Goal: Information Seeking & Learning: Find specific fact

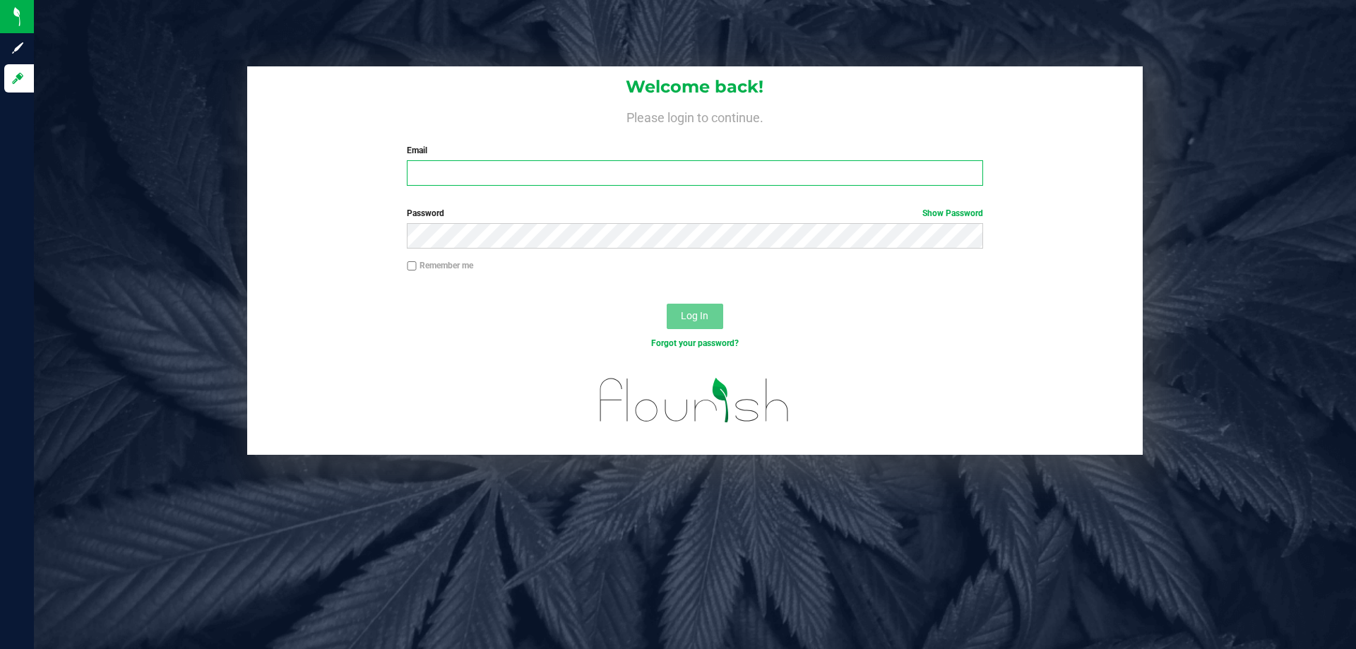
click at [470, 172] on input "Email" at bounding box center [695, 172] width 576 height 25
type input "[EMAIL_ADDRESS][DOMAIN_NAME]"
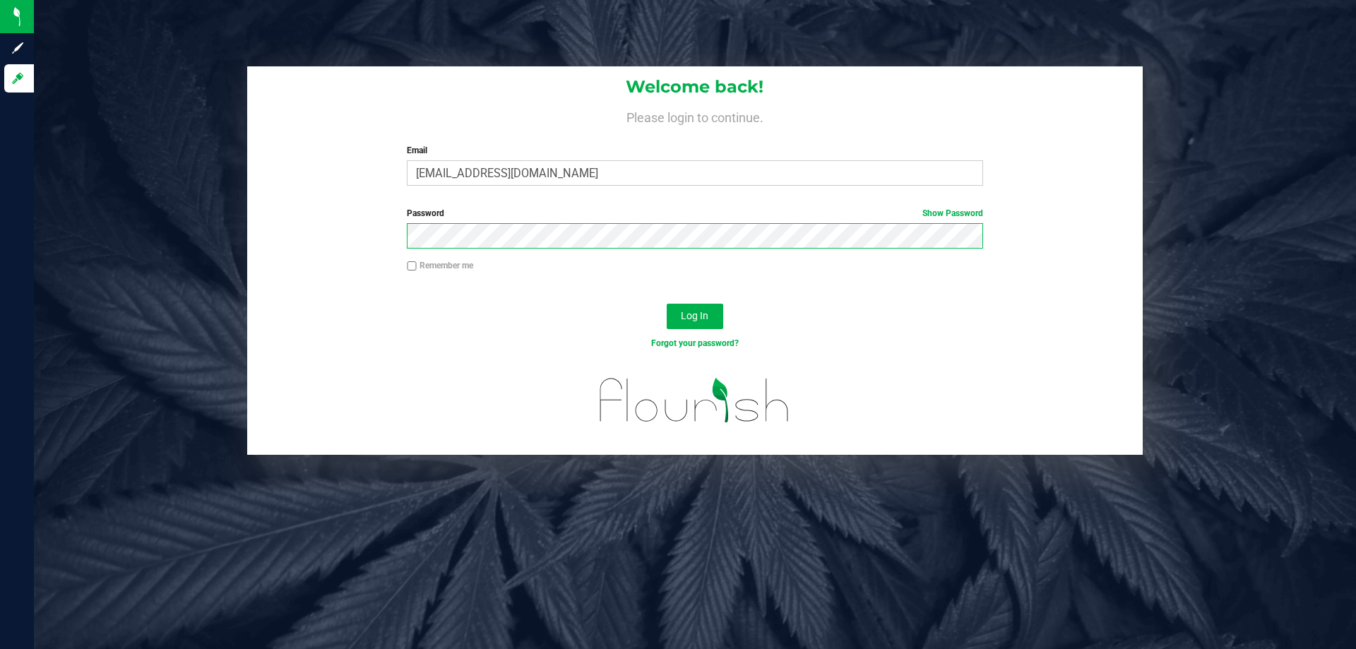
click at [667, 304] on button "Log In" at bounding box center [695, 316] width 56 height 25
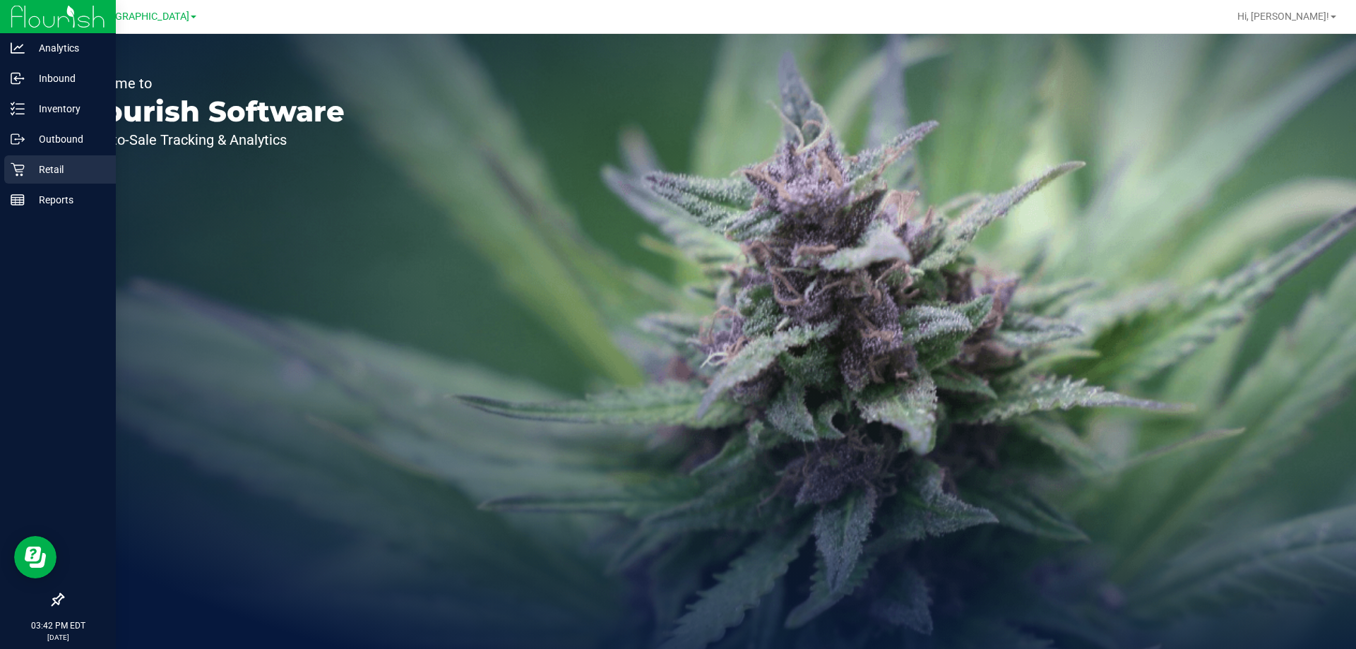
click at [25, 172] on p "Retail" at bounding box center [67, 169] width 85 height 17
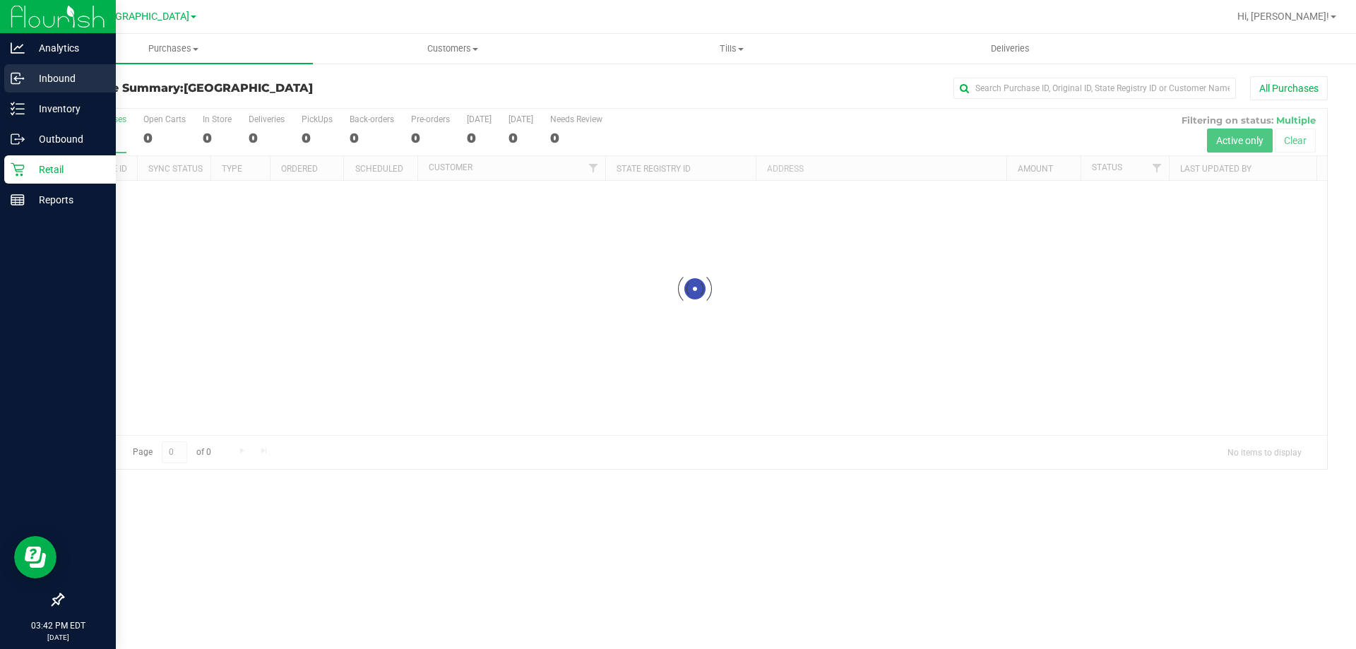
click at [59, 83] on p "Inbound" at bounding box center [67, 78] width 85 height 17
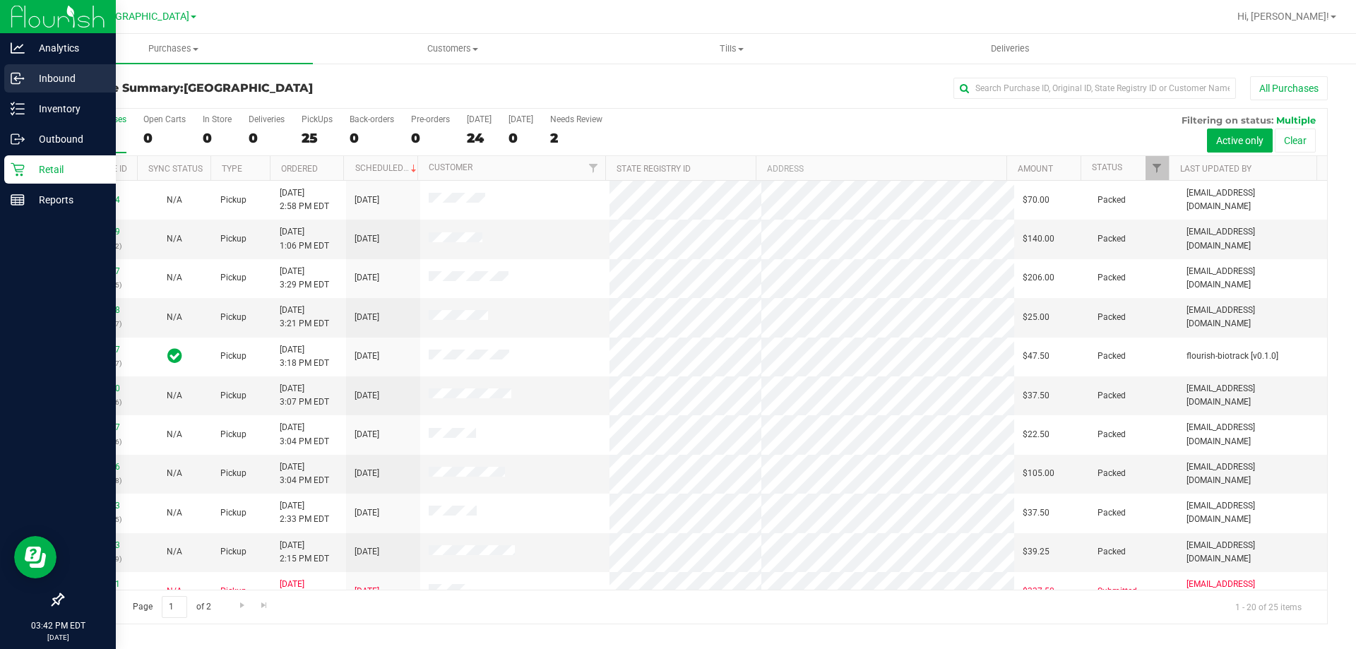
click at [59, 83] on p "Inbound" at bounding box center [67, 78] width 85 height 17
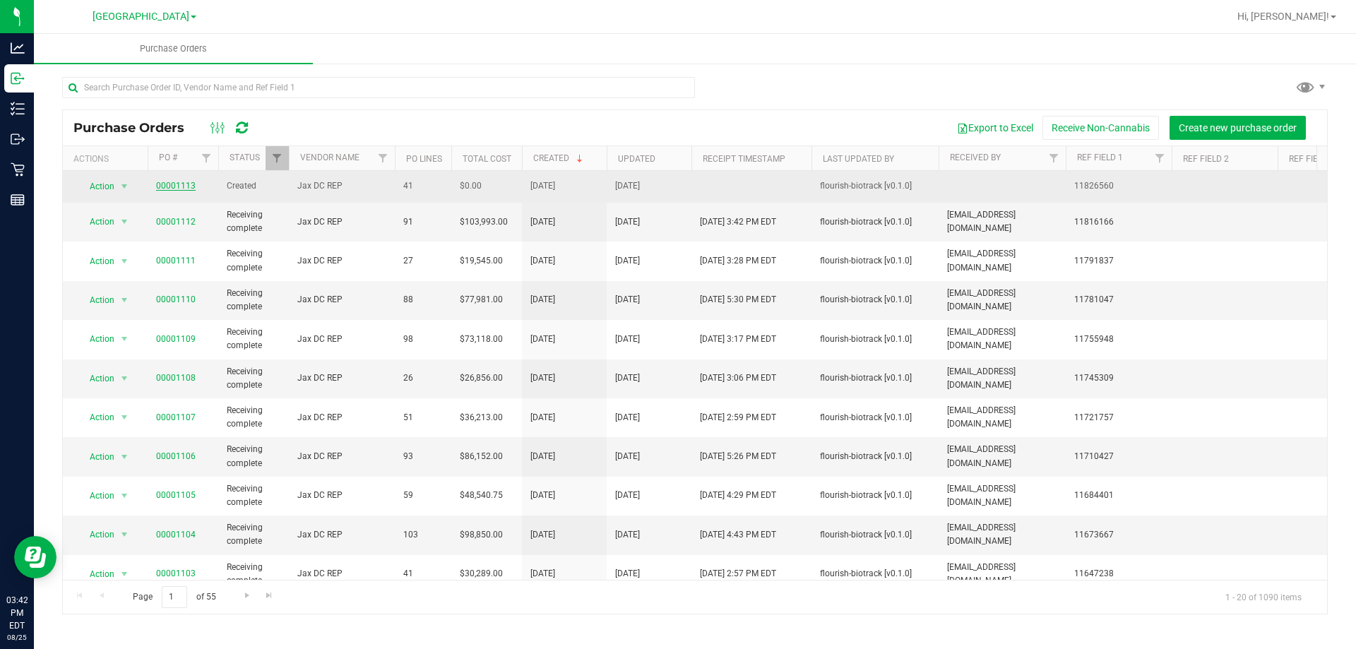
click at [175, 188] on link "00001113" at bounding box center [176, 186] width 40 height 10
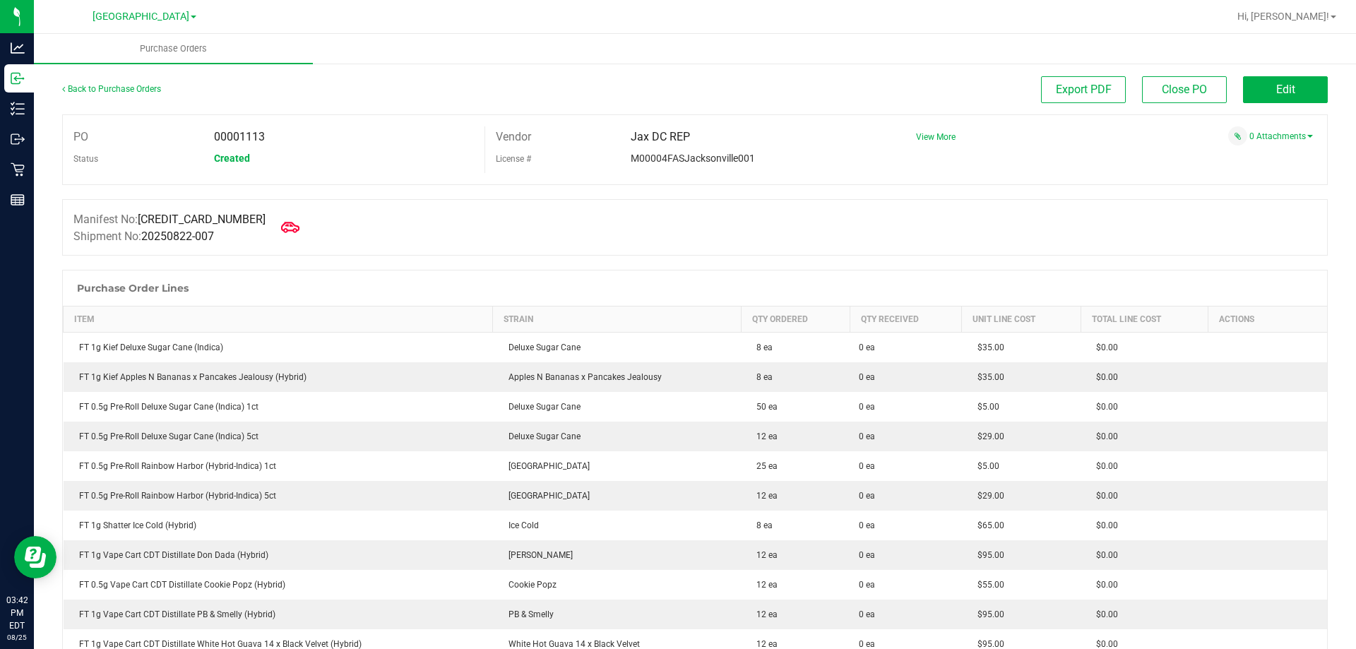
click at [281, 226] on icon at bounding box center [290, 227] width 18 height 11
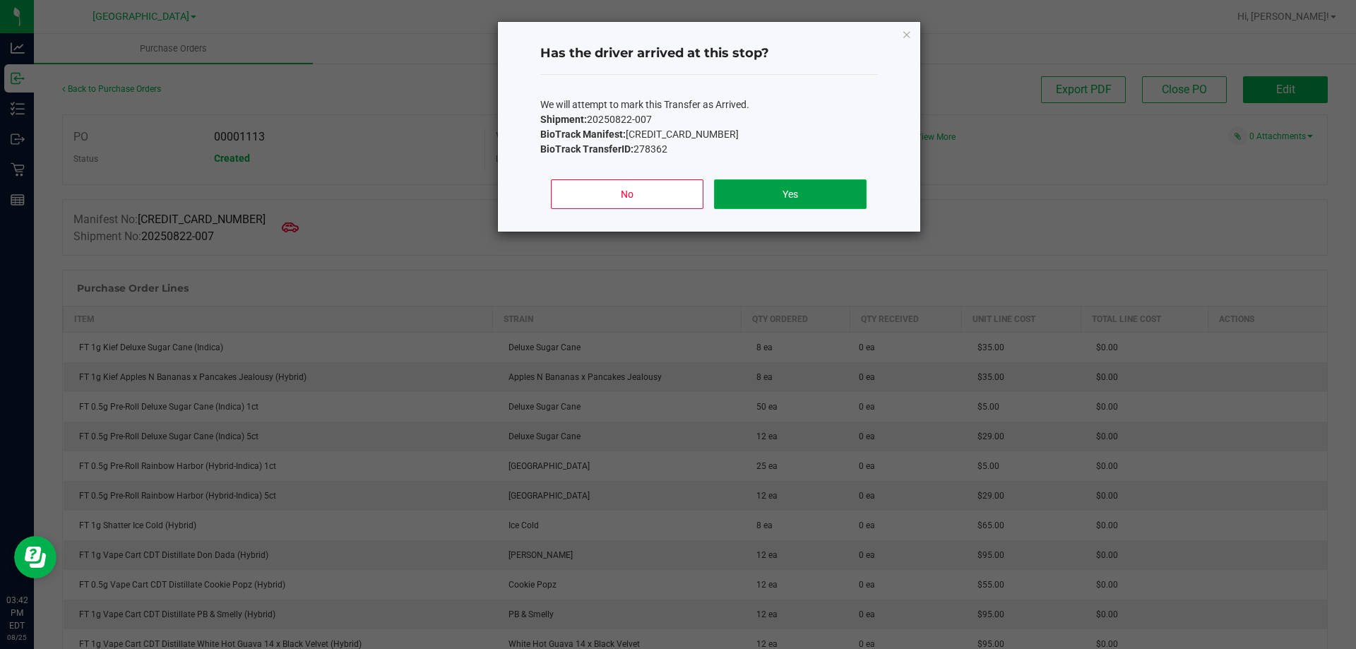
click at [821, 196] on button "Yes" at bounding box center [790, 194] width 152 height 30
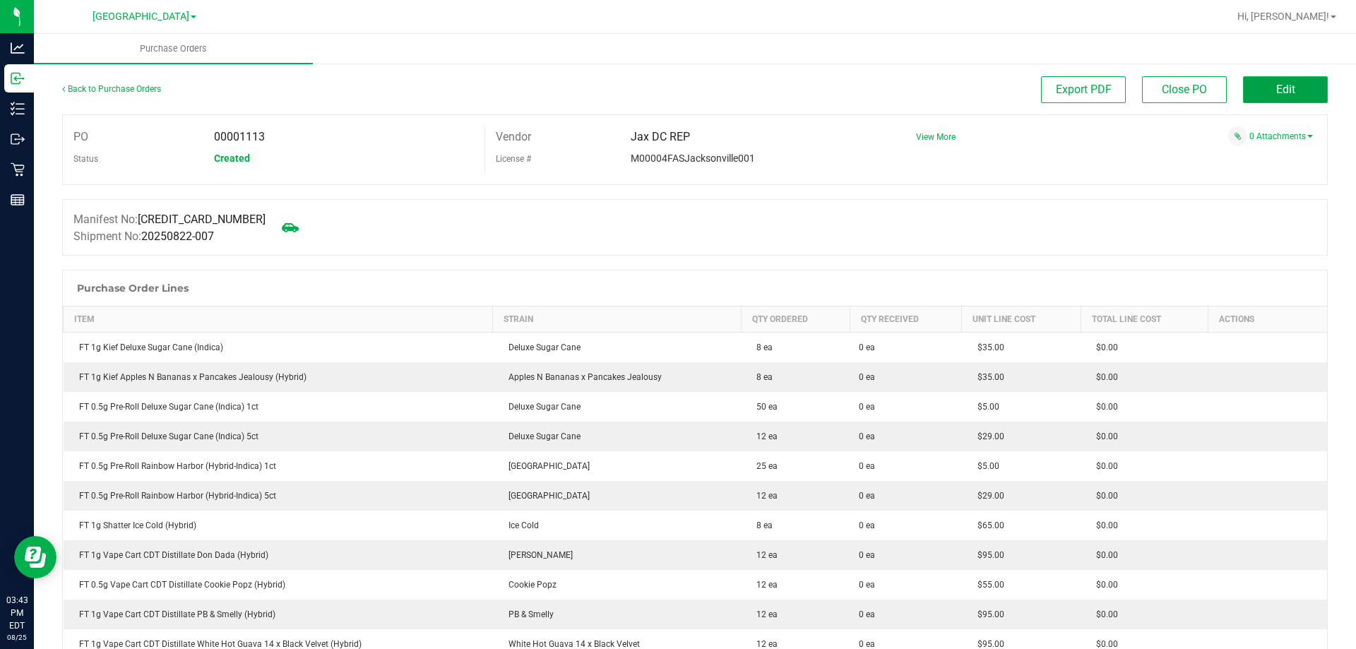
click at [1287, 85] on button "Edit" at bounding box center [1285, 89] width 85 height 27
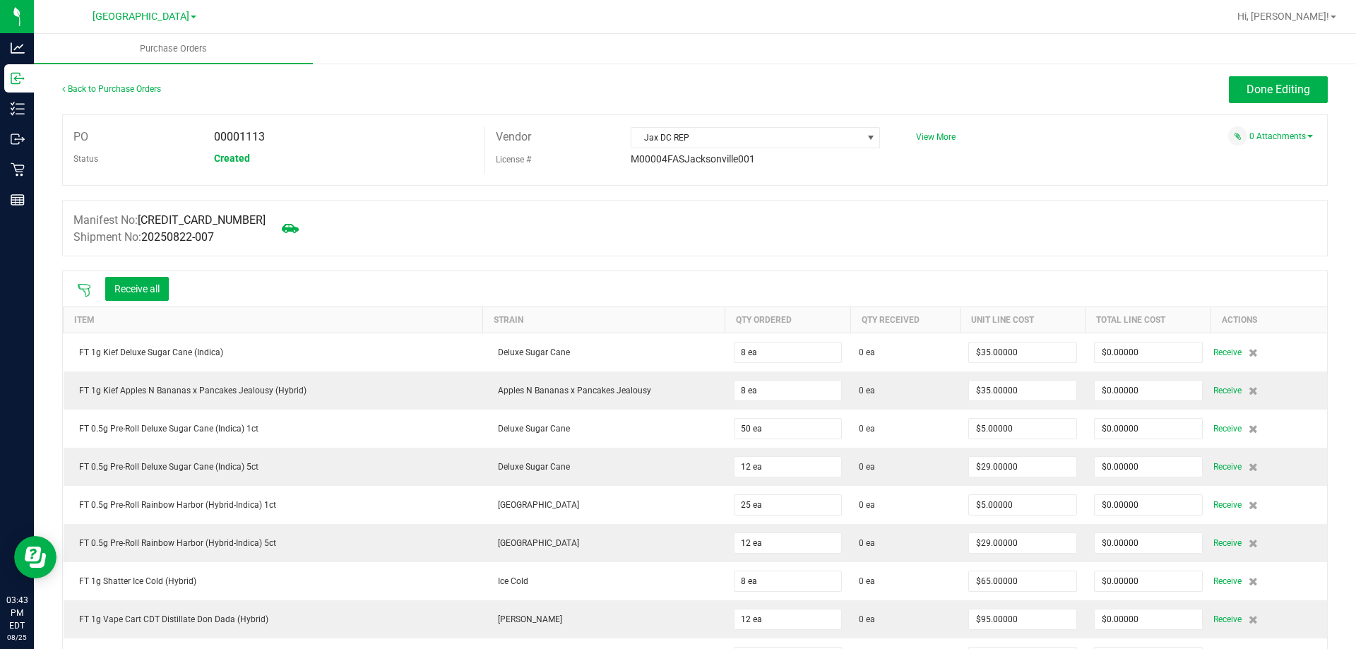
click at [86, 289] on icon at bounding box center [84, 290] width 14 height 14
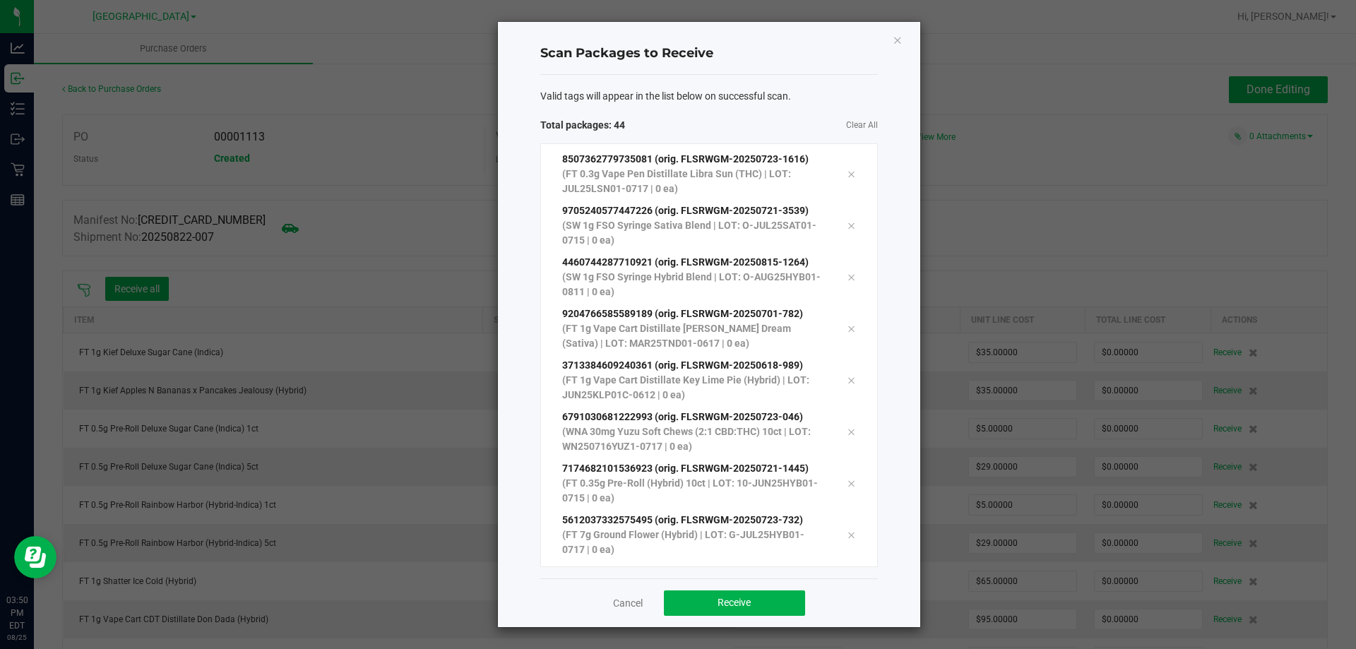
scroll to position [1881, 0]
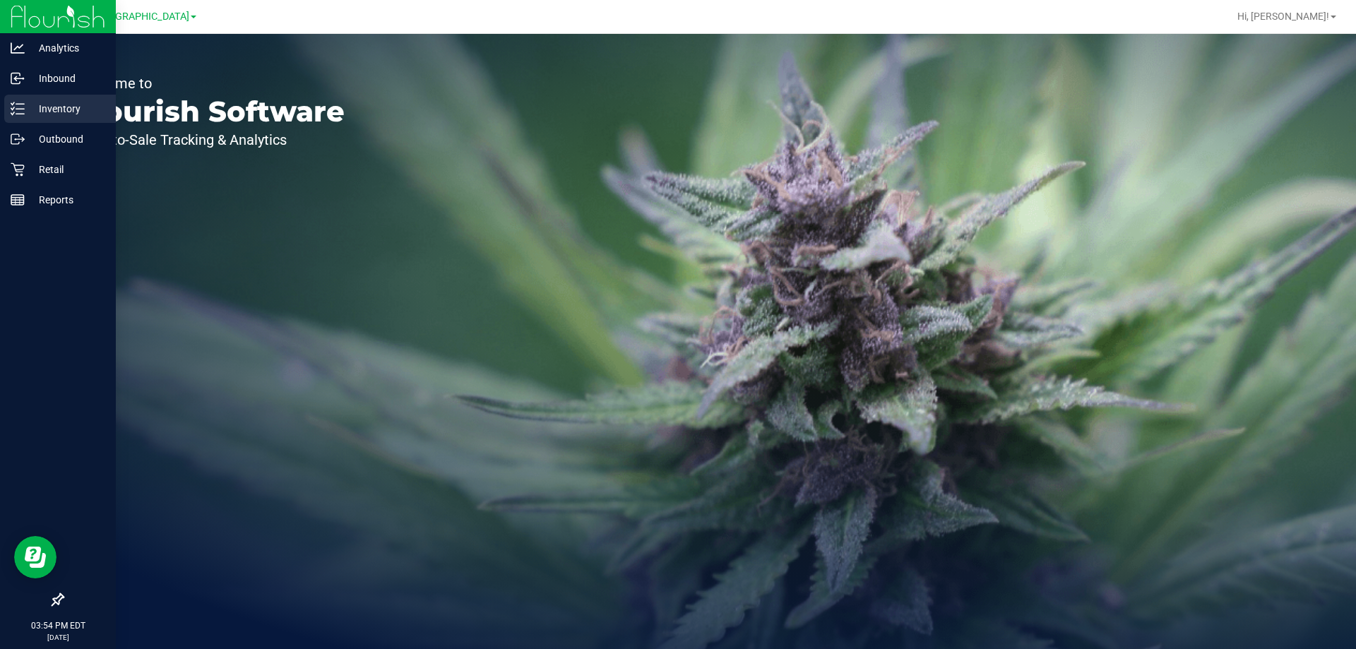
click at [76, 97] on div "Inventory" at bounding box center [60, 109] width 112 height 28
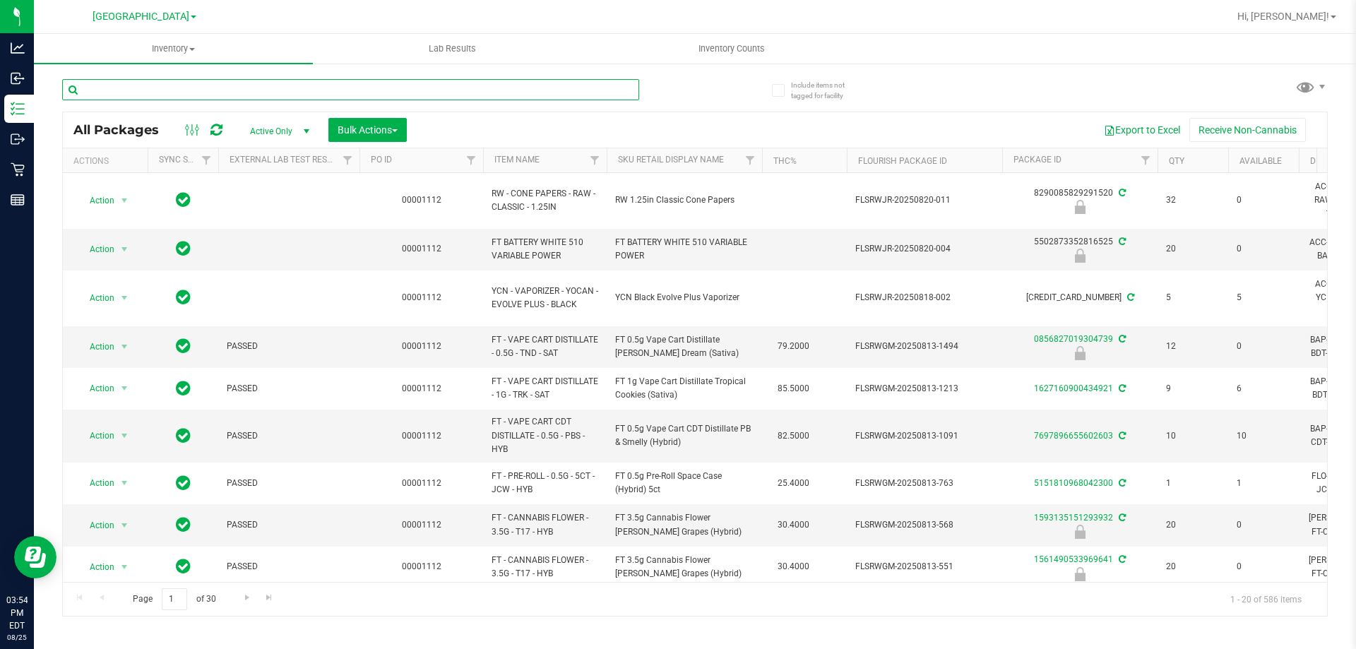
click at [119, 85] on input "text" at bounding box center [350, 89] width 577 height 21
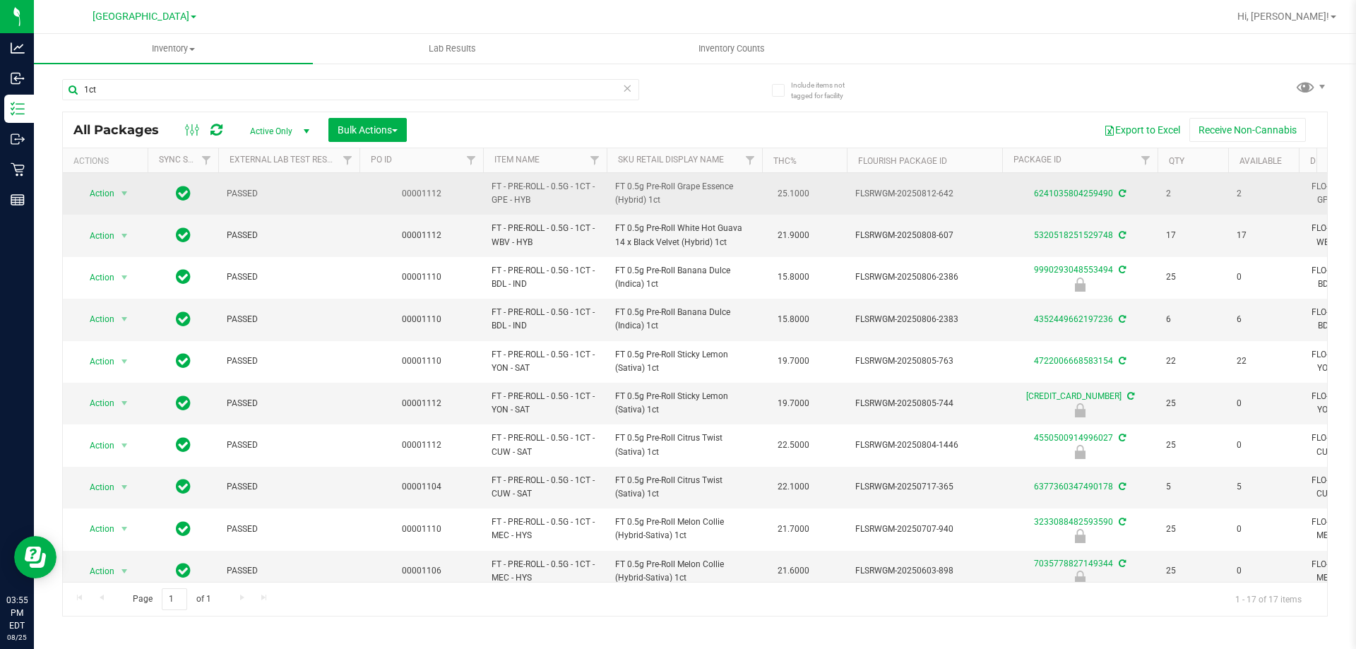
drag, startPoint x: 506, startPoint y: 199, endPoint x: 491, endPoint y: 186, distance: 20.0
click at [491, 186] on td "FT - PRE-ROLL - 0.5G - 1CT - GPE - HYB" at bounding box center [545, 194] width 124 height 42
copy span "FT - PRE-ROLL - 0.5G - 1CT - GPE"
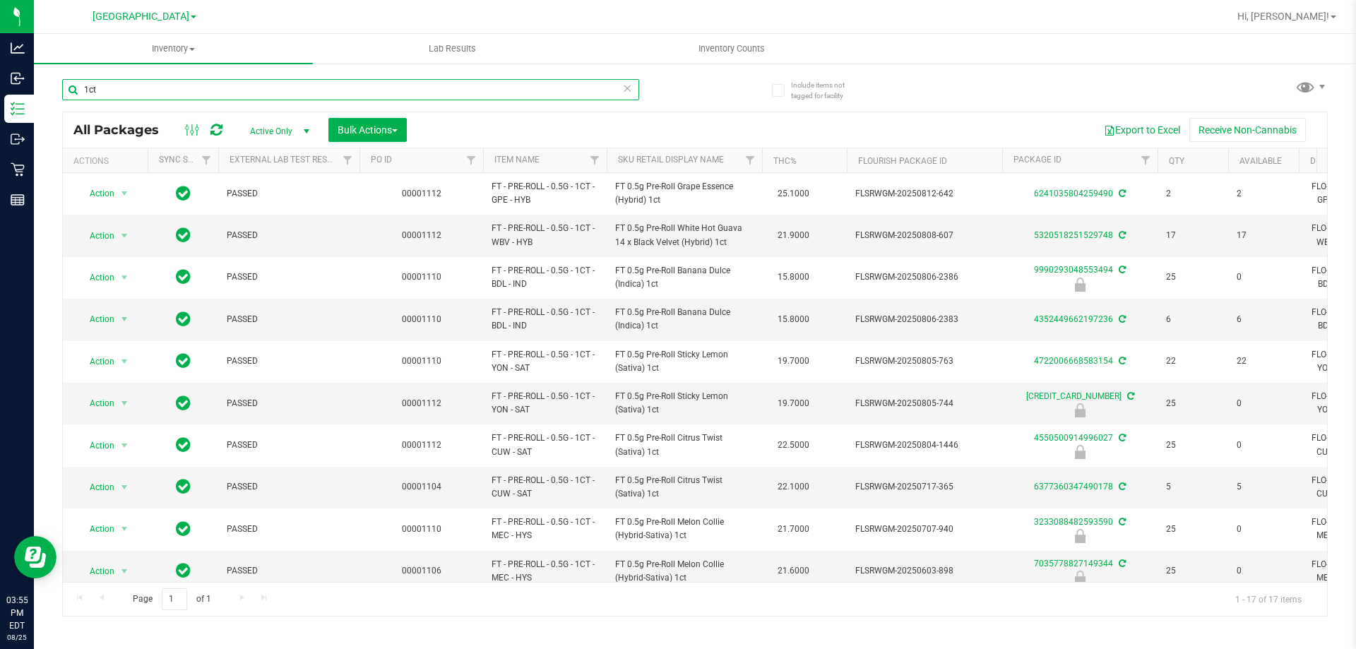
drag, startPoint x: 267, startPoint y: 83, endPoint x: 288, endPoint y: 29, distance: 57.7
click at [20, 79] on div "Analytics Inbound Inventory Outbound Retail Reports 03:55 PM EDT 08/25/2025 08/…" at bounding box center [678, 324] width 1356 height 649
paste input "FT - PRE-ROLL - 0.5G - 1CT - GPE"
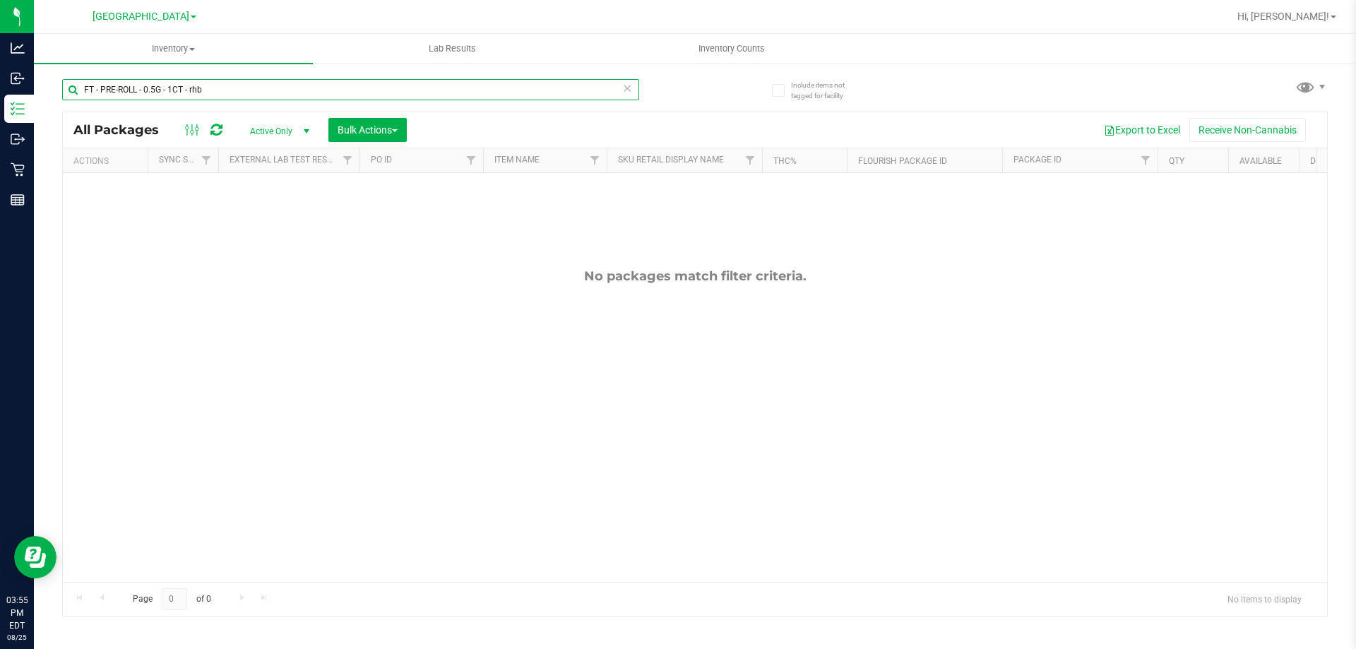
click at [172, 88] on input "FT - PRE-ROLL - 0.5G - 1CT - rhb" at bounding box center [350, 89] width 577 height 21
drag, startPoint x: 252, startPoint y: 86, endPoint x: 191, endPoint y: 90, distance: 60.9
click at [191, 90] on input "FT - PRE-ROLL - 0.5G - 5CT - rhb" at bounding box center [350, 89] width 577 height 21
type input "F"
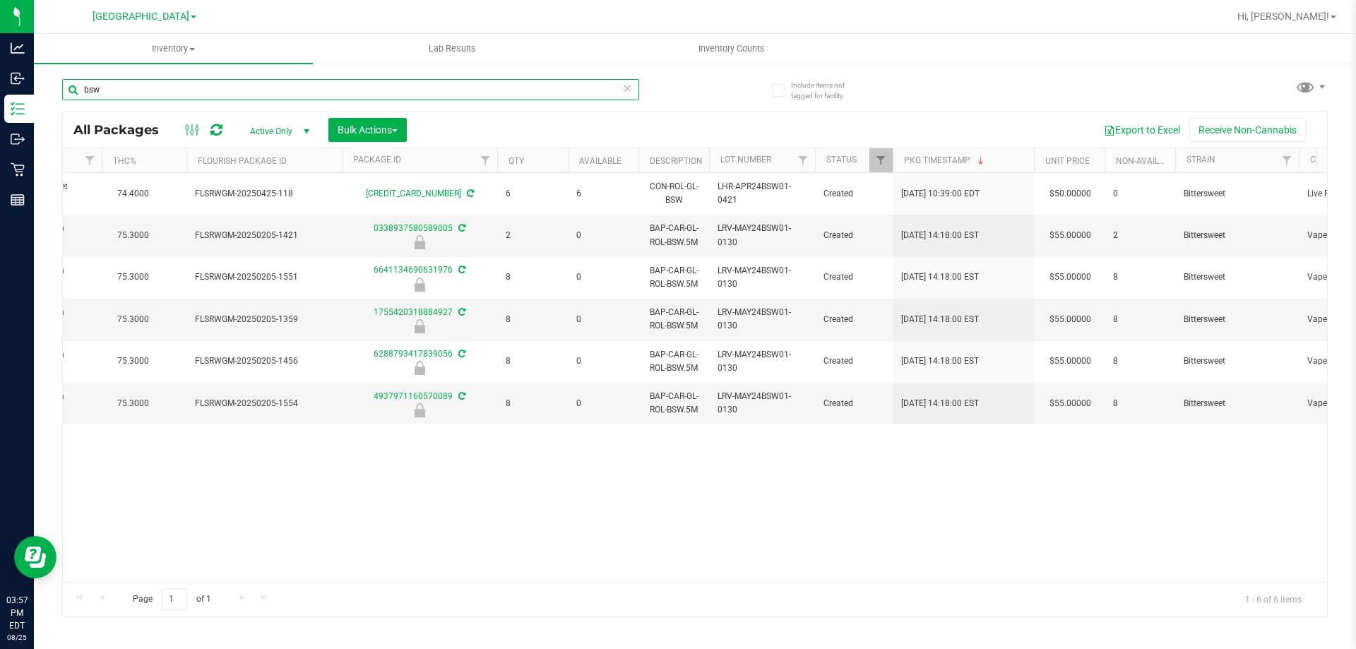
scroll to position [0, 711]
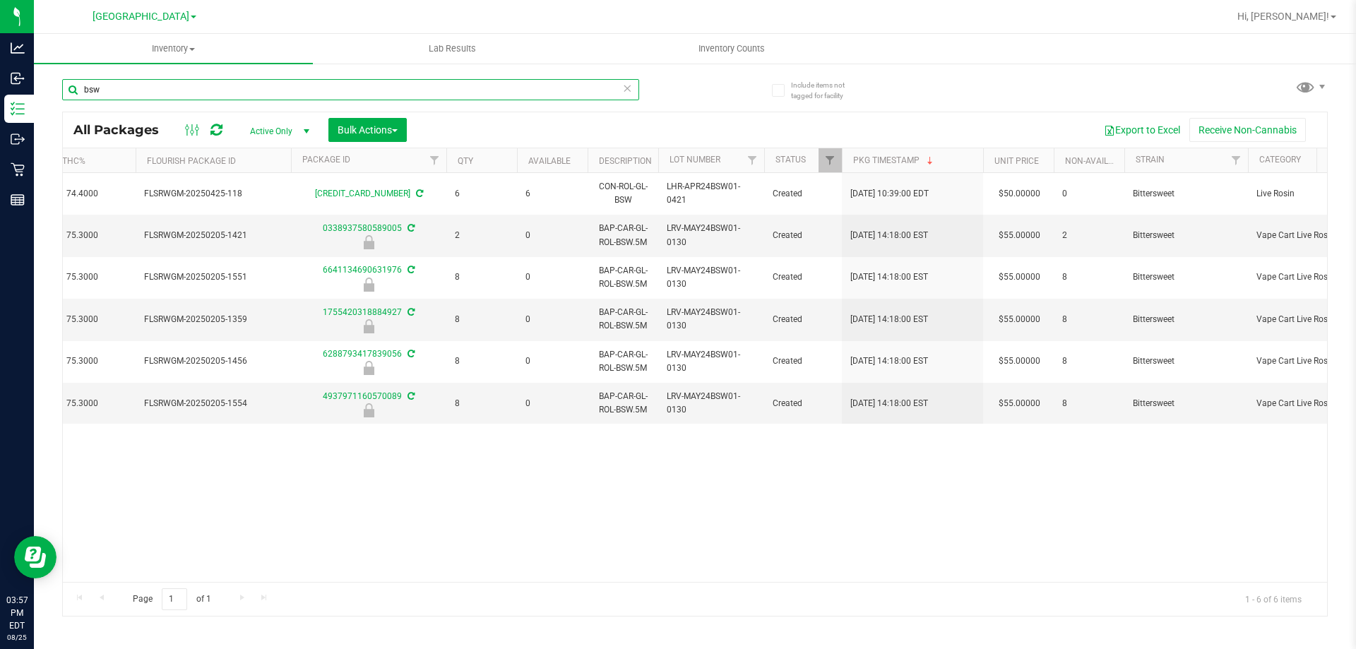
type input "bsw"
click at [979, 562] on div "Action Action Adjust qty Create package Edit attributes Global inventory Locate…" at bounding box center [695, 377] width 1264 height 409
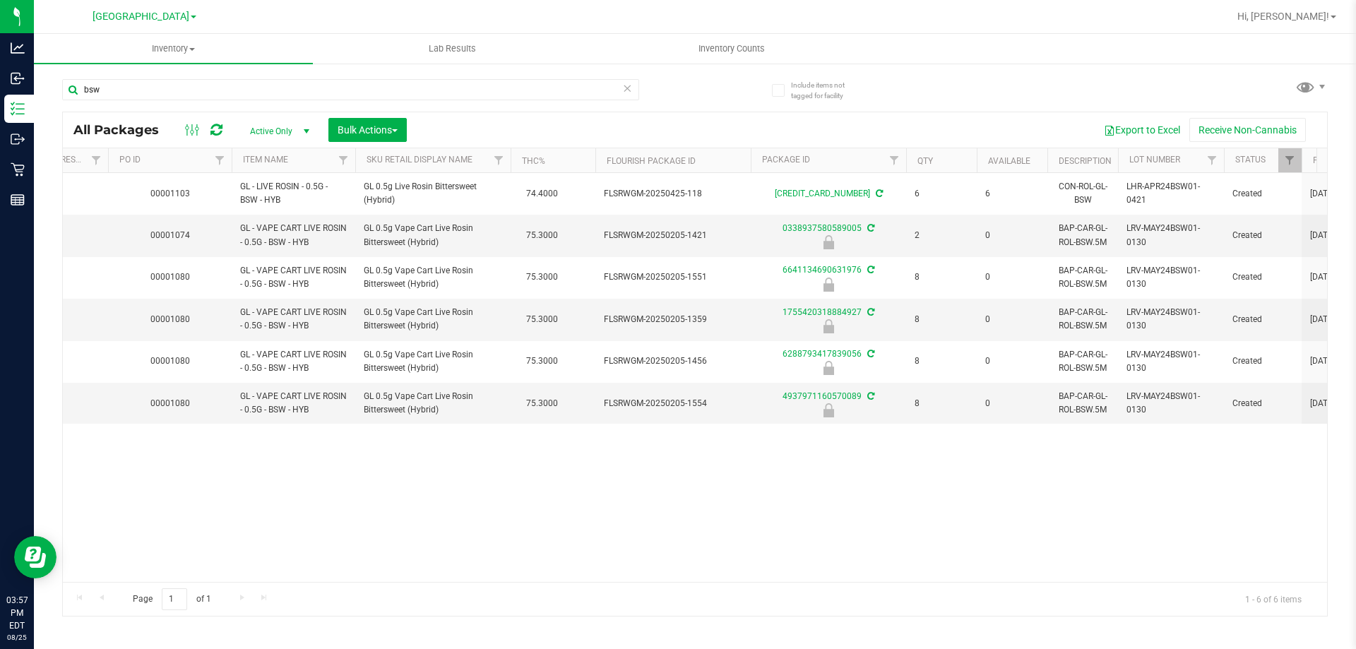
scroll to position [0, 0]
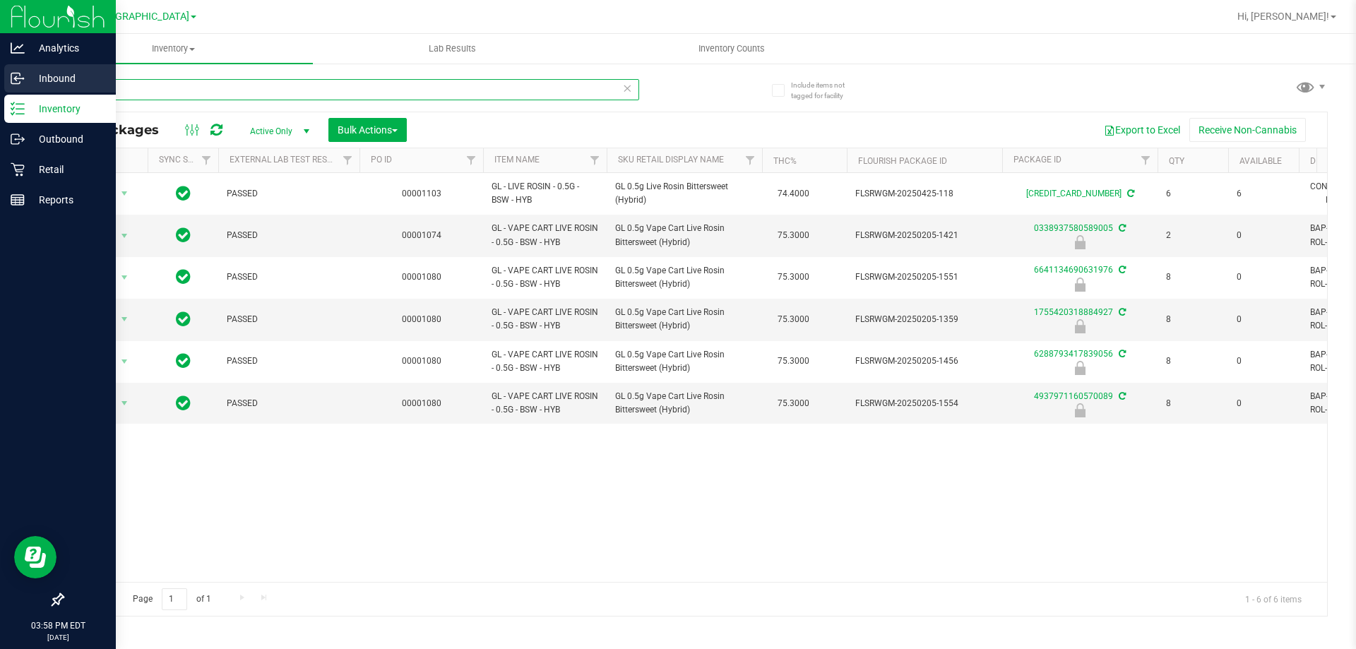
drag, startPoint x: 130, startPoint y: 94, endPoint x: 0, endPoint y: 70, distance: 132.1
click at [0, 70] on div "Analytics Inbound Inventory Outbound Retail Reports 03:58 PM EDT 08/25/2025 08/…" at bounding box center [678, 324] width 1356 height 649
